Goal: Transaction & Acquisition: Purchase product/service

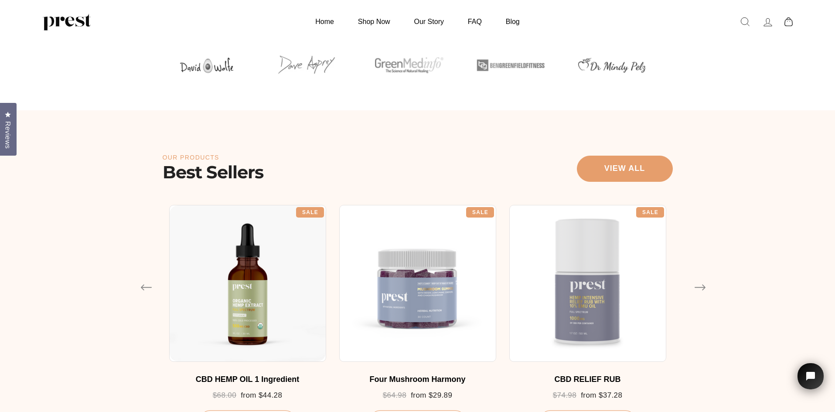
scroll to position [262, 0]
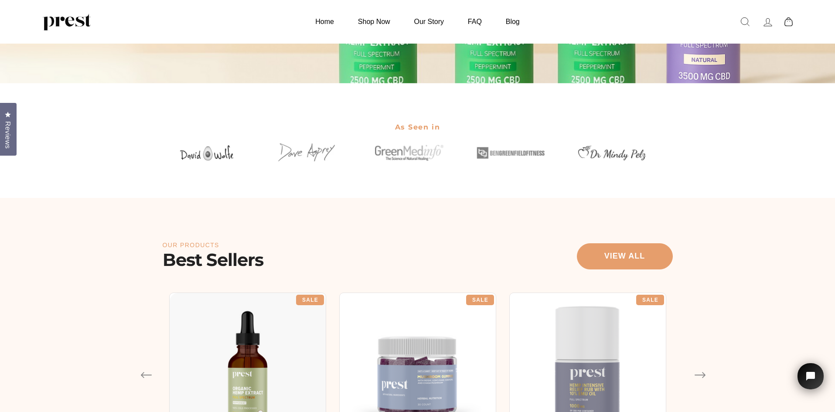
click at [786, 19] on icon at bounding box center [788, 21] width 8 height 9
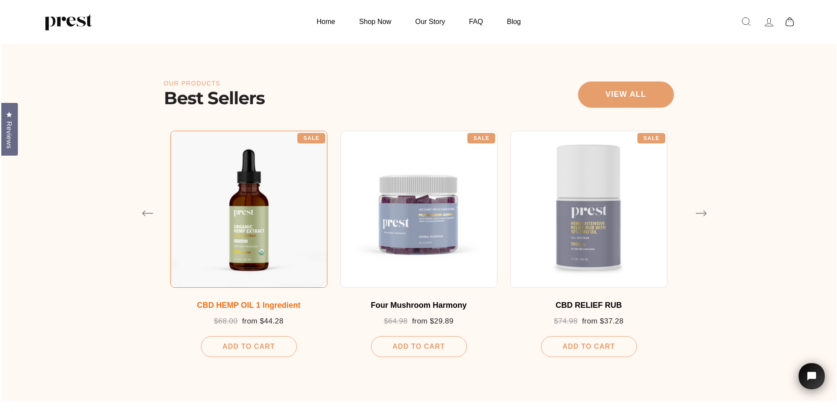
scroll to position [436, 0]
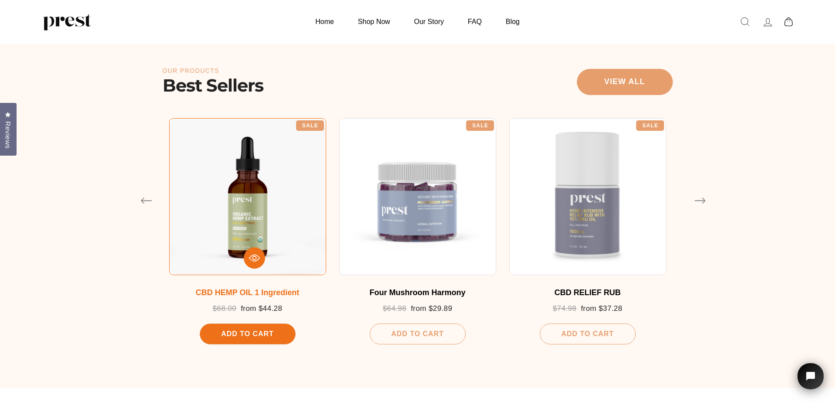
click at [276, 336] on div "Add To Cart" at bounding box center [248, 334] width 96 height 21
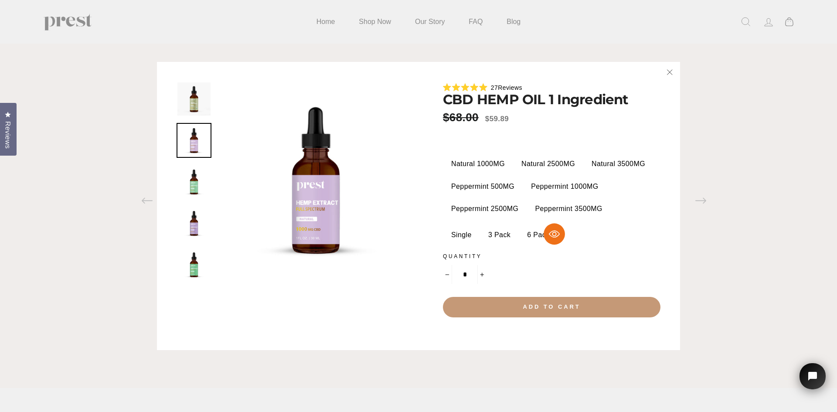
click at [507, 302] on button "Add to cart" at bounding box center [552, 307] width 218 height 20
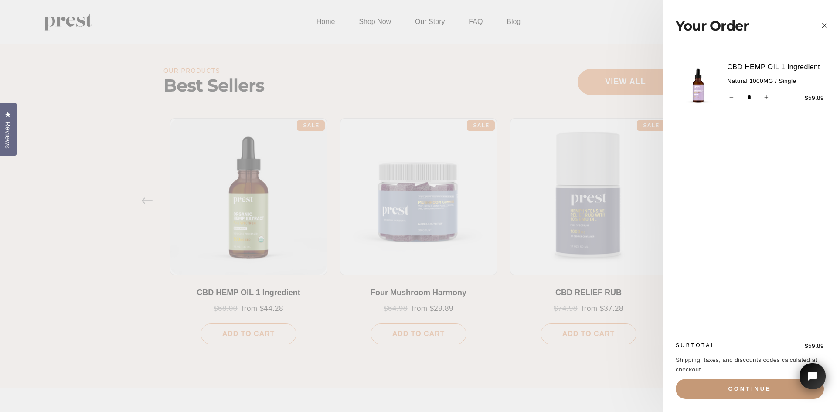
click at [742, 394] on button "Continue" at bounding box center [750, 389] width 148 height 20
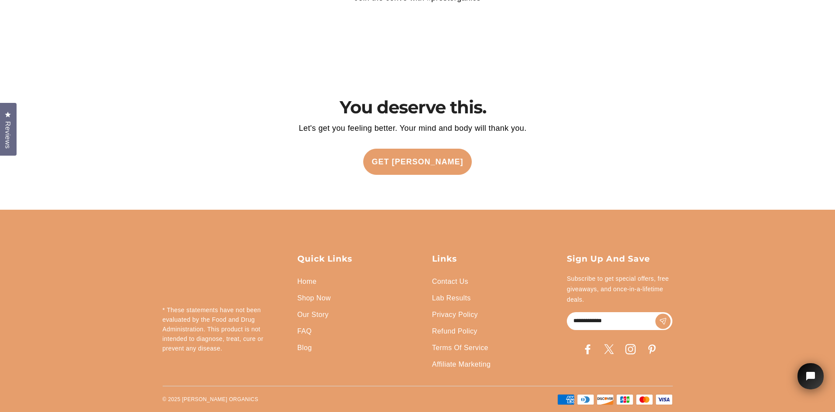
scroll to position [2065, 0]
drag, startPoint x: 435, startPoint y: 181, endPoint x: 371, endPoint y: 433, distance: 260.0
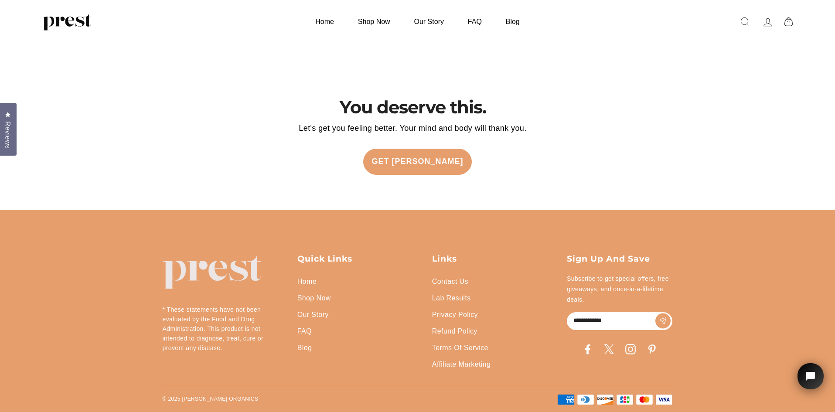
click at [458, 312] on link "Privacy Policy" at bounding box center [455, 315] width 46 height 17
click at [470, 350] on link "Terms Of Service" at bounding box center [460, 348] width 56 height 17
